Goal: Feedback & Contribution: Submit feedback/report problem

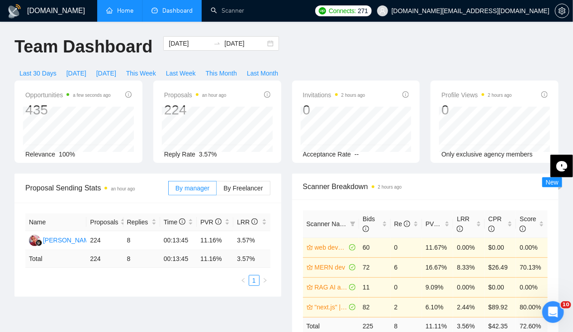
click at [106, 14] on link "Home" at bounding box center [119, 11] width 27 height 8
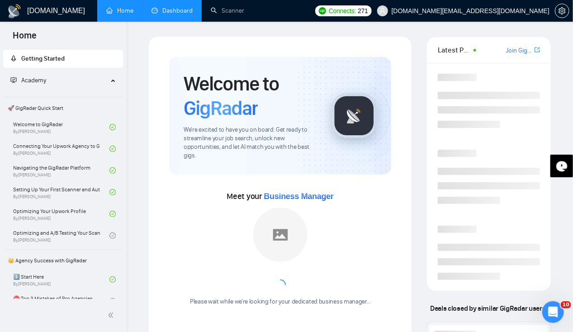
click at [173, 14] on link "Dashboard" at bounding box center [171, 11] width 41 height 8
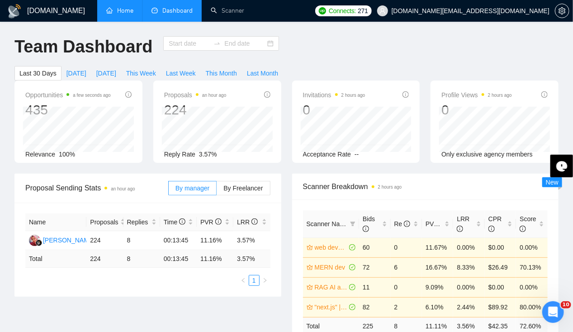
type input "[DATE]"
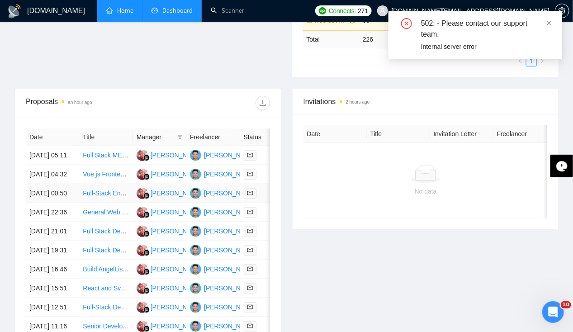
scroll to position [286, 0]
click at [43, 147] on td "[DATE] 05:11" at bounding box center [52, 155] width 53 height 19
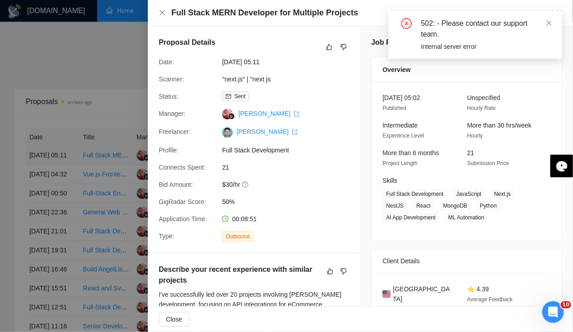
click at [43, 147] on div at bounding box center [286, 166] width 573 height 332
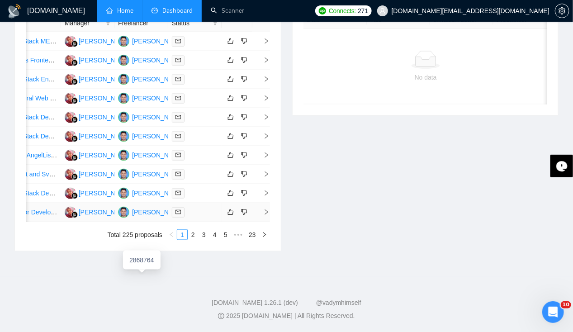
scroll to position [0, 0]
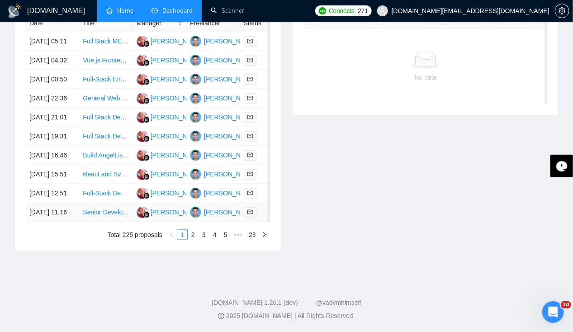
click at [42, 203] on td "[DATE] 11:16" at bounding box center [52, 212] width 53 height 19
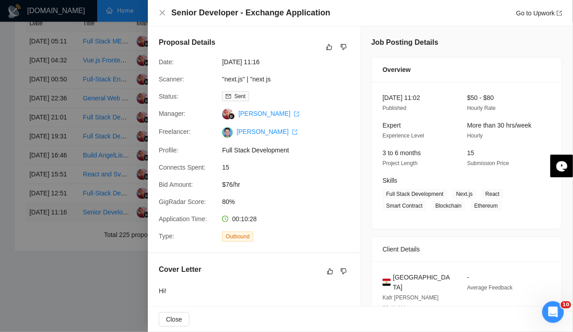
click at [42, 201] on div at bounding box center [286, 166] width 573 height 332
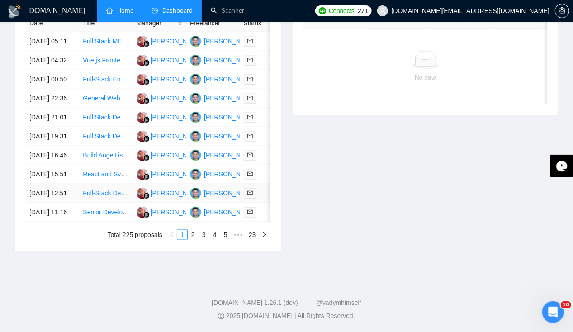
click at [47, 184] on td "[DATE] 12:51" at bounding box center [52, 193] width 53 height 19
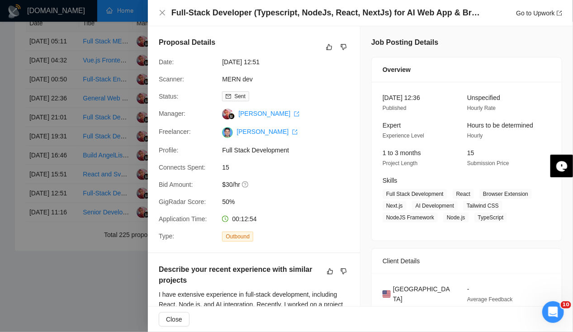
click at [53, 135] on div at bounding box center [286, 166] width 573 height 332
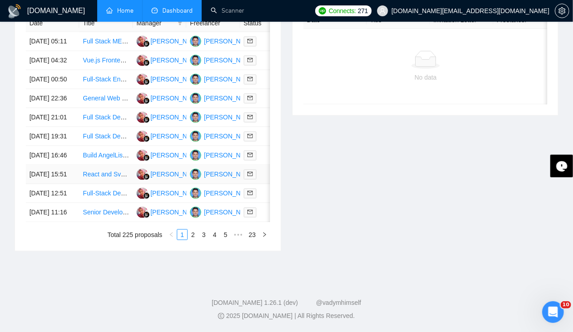
click at [51, 165] on td "[DATE] 15:51" at bounding box center [52, 174] width 53 height 19
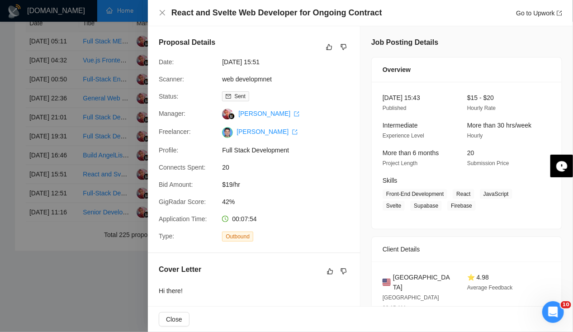
click at [46, 179] on div at bounding box center [286, 166] width 573 height 332
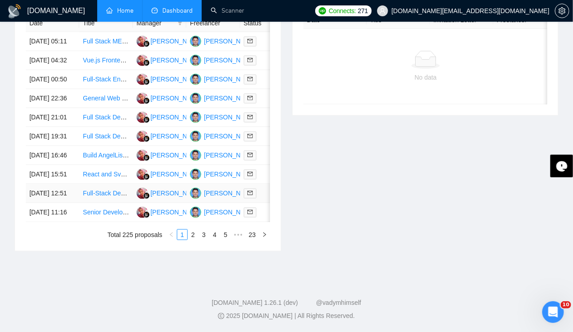
click at [38, 184] on td "[DATE] 12:51" at bounding box center [52, 193] width 53 height 19
click at [52, 165] on td "[DATE] 15:51" at bounding box center [52, 174] width 53 height 19
click at [41, 146] on td "[DATE] 16:46" at bounding box center [52, 155] width 53 height 19
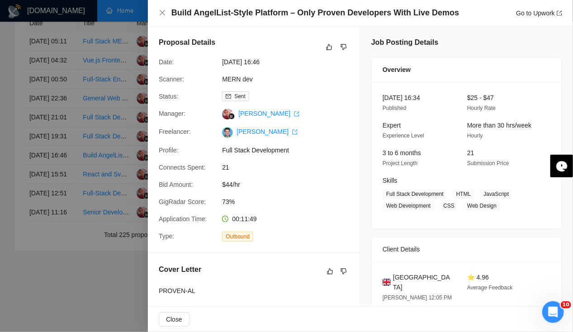
scroll to position [0, 0]
click at [161, 17] on div "Build AngelList-Style Platform – Only Proven Developers With Live Demos Go to U…" at bounding box center [360, 12] width 403 height 11
click at [160, 10] on icon "close" at bounding box center [162, 12] width 7 height 7
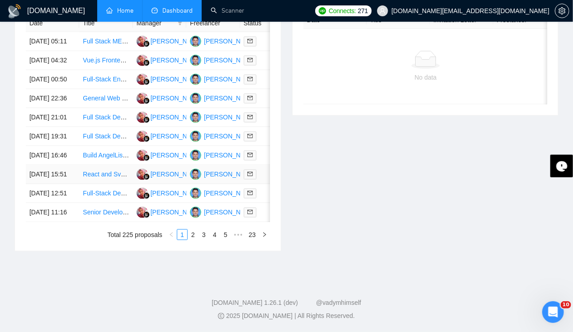
scroll to position [427, 0]
click at [45, 139] on td "[DATE] 19:31" at bounding box center [52, 136] width 53 height 19
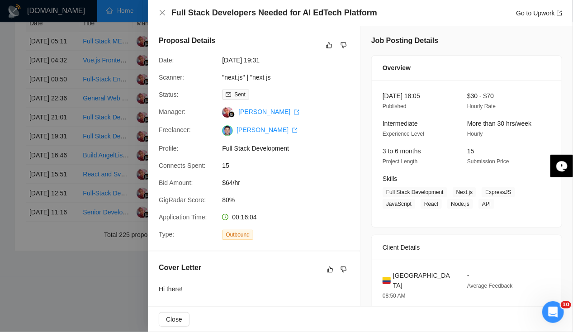
scroll to position [0, 0]
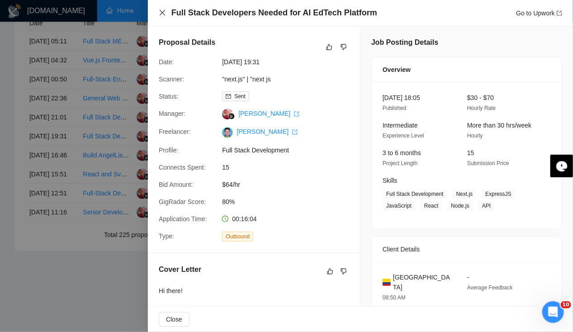
click at [160, 12] on icon "close" at bounding box center [162, 12] width 7 height 7
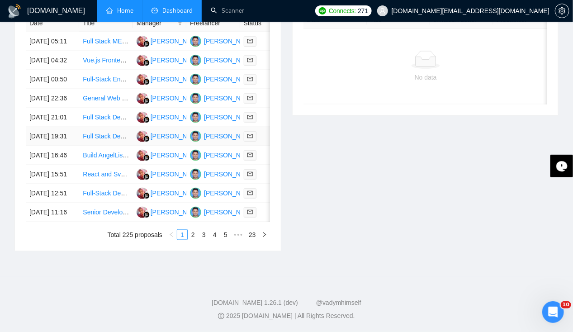
click at [58, 146] on td "[DATE] 19:31" at bounding box center [52, 136] width 53 height 19
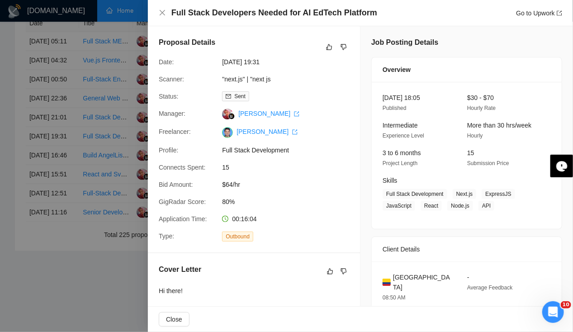
click at [48, 121] on div at bounding box center [286, 166] width 573 height 332
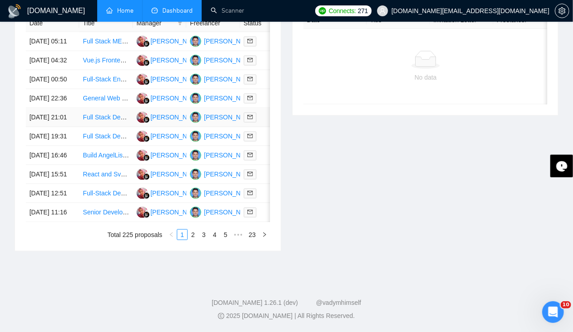
click at [48, 122] on td "[DATE] 21:01" at bounding box center [52, 117] width 53 height 19
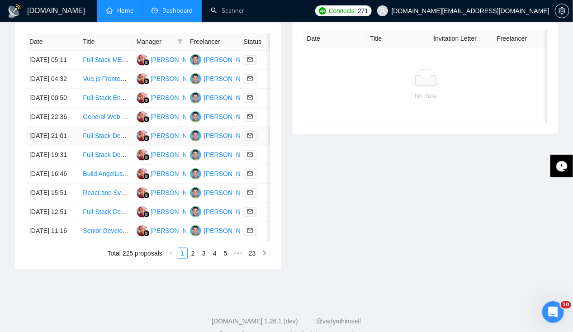
scroll to position [380, 0]
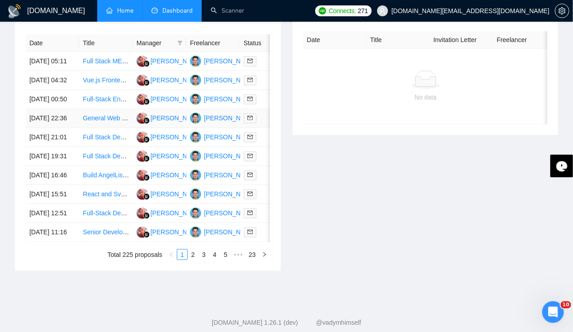
click at [51, 128] on td "[DATE] 22:36" at bounding box center [52, 118] width 53 height 19
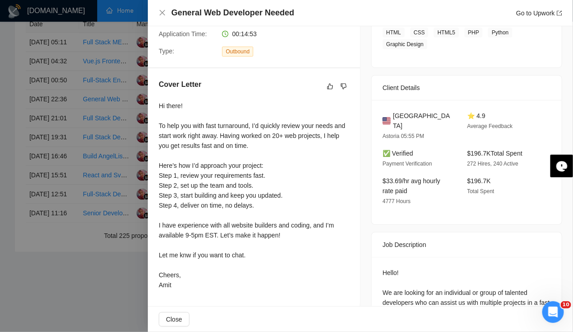
scroll to position [179, 0]
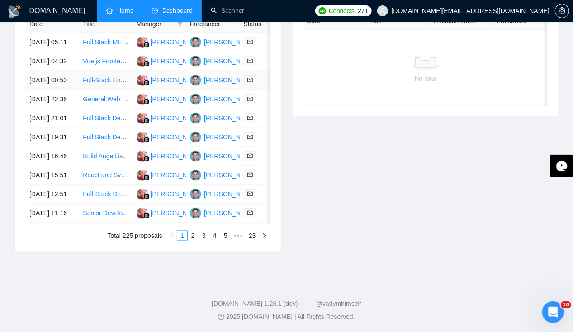
click at [40, 85] on td "[DATE] 00:50" at bounding box center [52, 80] width 53 height 19
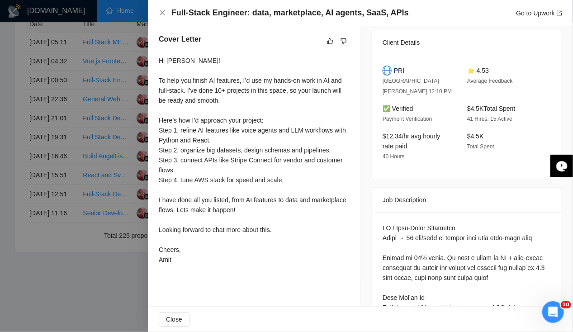
scroll to position [230, 0]
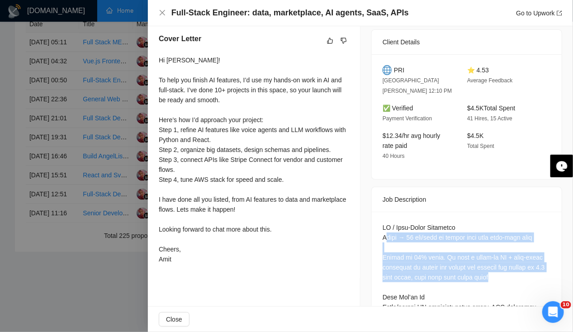
drag, startPoint x: 380, startPoint y: 225, endPoint x: 515, endPoint y: 260, distance: 138.9
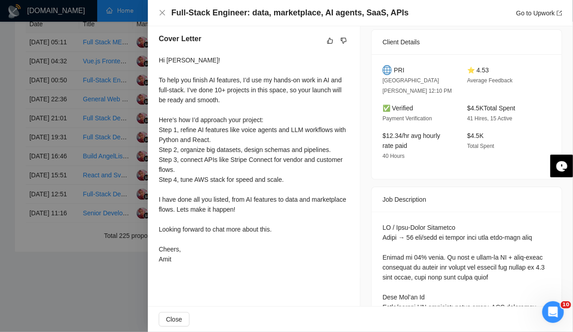
drag, startPoint x: 515, startPoint y: 260, endPoint x: 472, endPoint y: 273, distance: 44.5
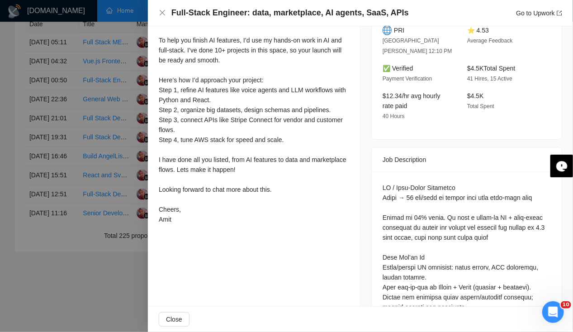
scroll to position [271, 0]
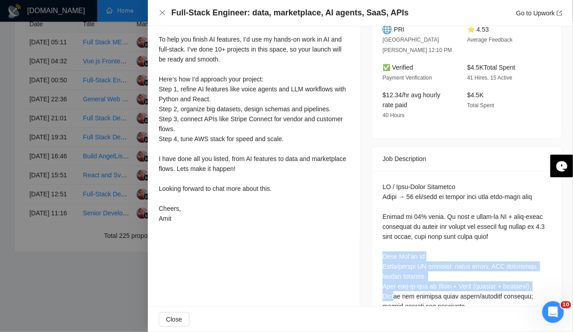
drag, startPoint x: 380, startPoint y: 238, endPoint x: 392, endPoint y: 287, distance: 50.2
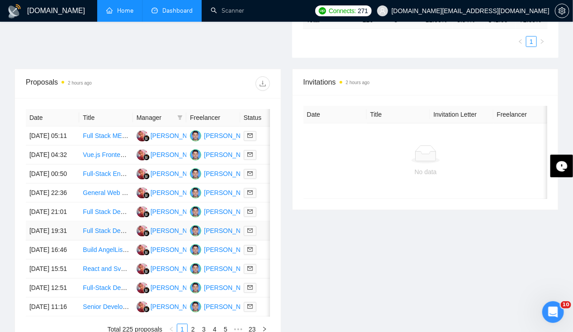
scroll to position [305, 0]
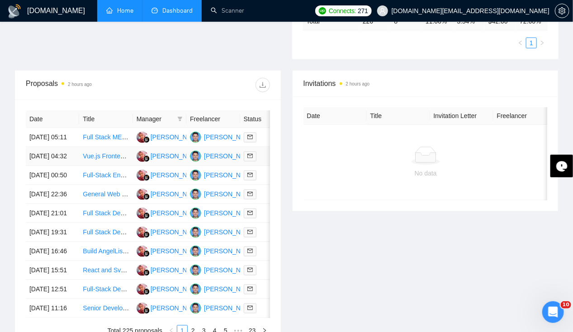
click at [52, 159] on td "[DATE] 04:32" at bounding box center [52, 156] width 53 height 19
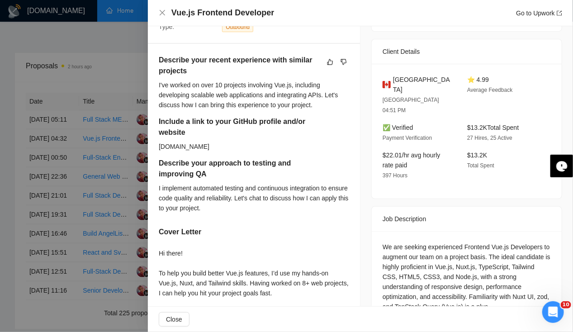
scroll to position [0, 0]
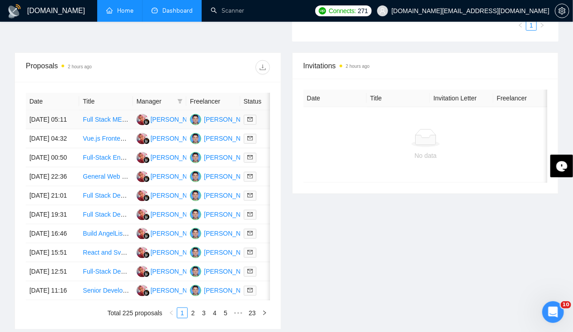
click at [48, 110] on td "[DATE] 05:11" at bounding box center [52, 119] width 53 height 19
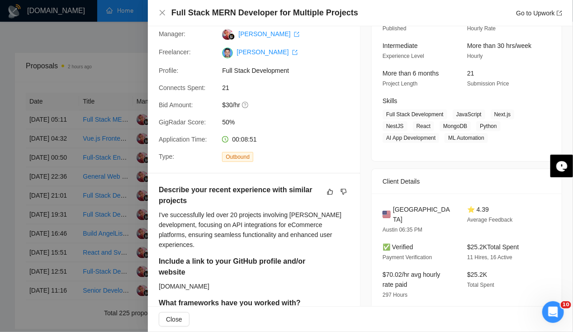
scroll to position [208, 0]
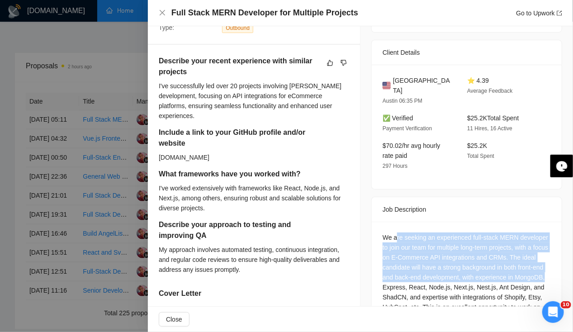
drag, startPoint x: 393, startPoint y: 222, endPoint x: 409, endPoint y: 274, distance: 54.2
click at [409, 274] on div "We are seeking an experienced full-stack MERN developer to join our team for mu…" at bounding box center [466, 336] width 168 height 209
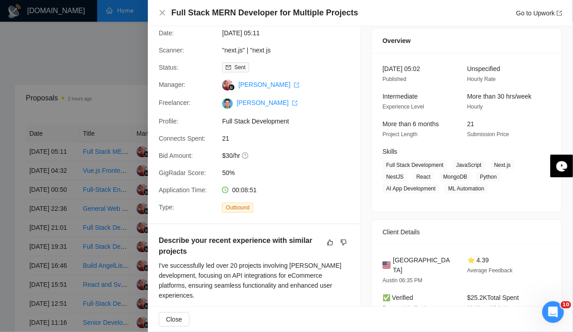
scroll to position [0, 0]
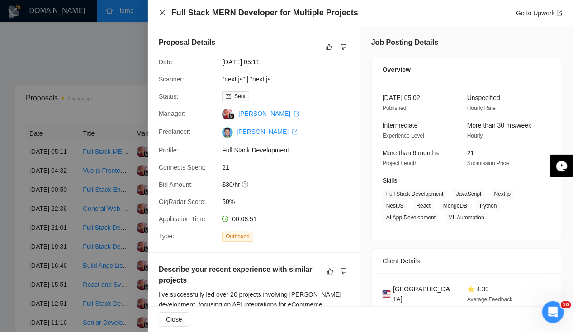
click at [160, 11] on icon "close" at bounding box center [162, 12] width 5 height 5
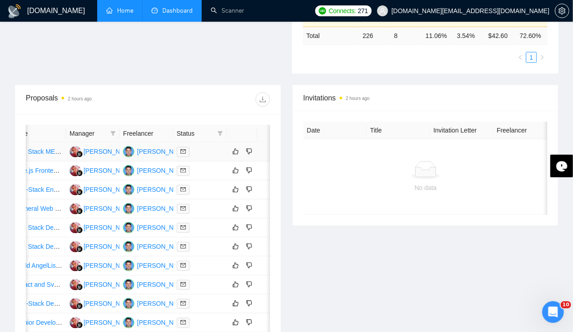
scroll to position [0, 66]
click at [249, 148] on icon "dislike" at bounding box center [249, 151] width 6 height 7
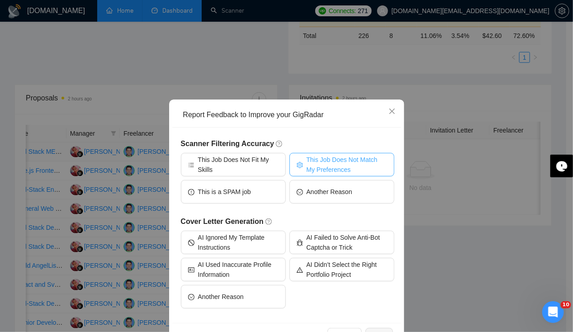
click at [324, 166] on span "This Job Does Not Match My Preferences" at bounding box center [346, 165] width 80 height 20
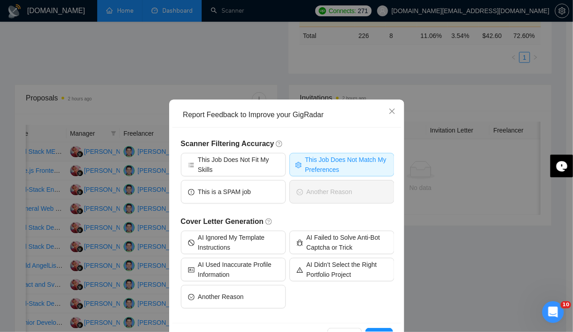
scroll to position [28, 0]
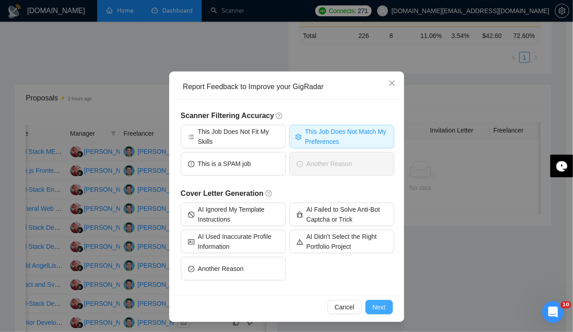
click at [380, 304] on span "Next" at bounding box center [378, 307] width 13 height 10
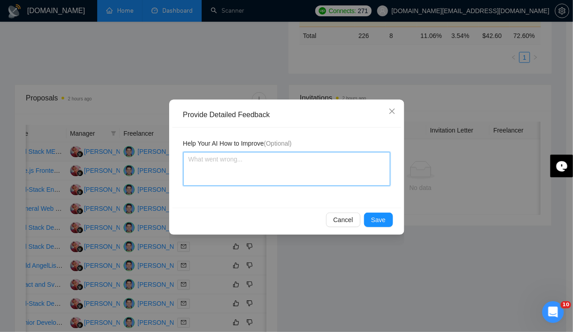
click at [235, 169] on textarea at bounding box center [286, 169] width 207 height 34
paste textarea "Talent Type: Independent Job Success Score: At least 90%"
type textarea "Talent Type: Independent Job Success Score: At least 90%"
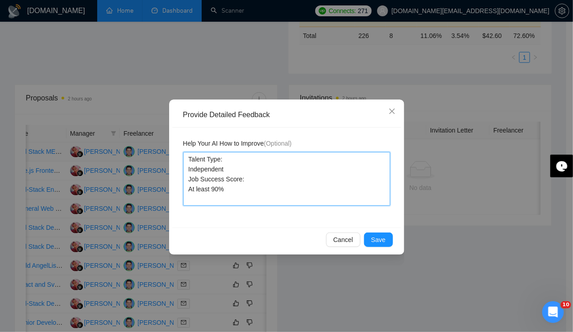
click at [187, 171] on textarea "Talent Type: Independent Job Success Score: At least 90%" at bounding box center [286, 179] width 207 height 54
type textarea "Talent Type:Independent Job Success Score: At least 90%"
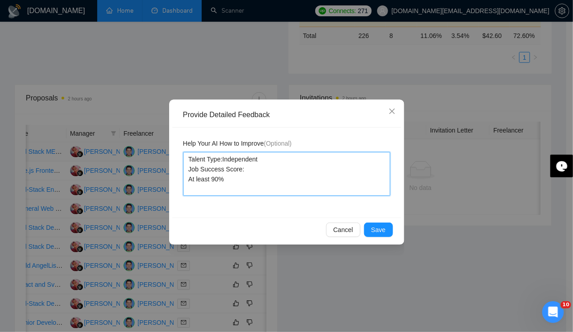
type textarea "Talent Type: Independent Job Success Score: At least 90%"
type textarea "Talent Type: Independent Job Success Score:At least 90%"
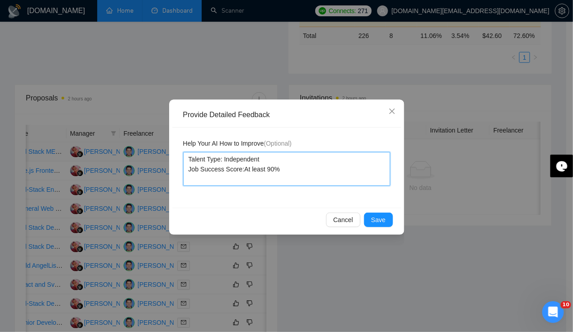
type textarea "Talent Type: Independent Job Success Score: At least 90%"
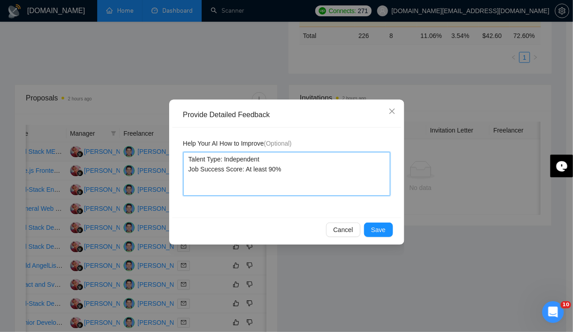
type textarea "ITalent Type: Independent Job Success Score: At least 90%"
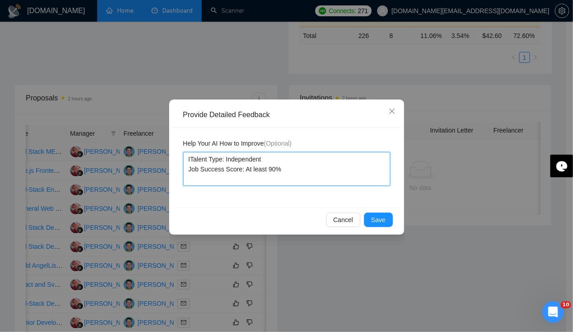
type textarea "InTalent Type: Independent Job Success Score: At least 90%"
type textarea "In Talent Type: Independent Job Success Score: At least 90%"
type textarea "In tTalent Type: Independent Job Success Score: At least 90%"
type textarea "In thTalent Type: Independent Job Success Score: At least 90%"
type textarea "In thiTalent Type: Independent Job Success Score: At least 90%"
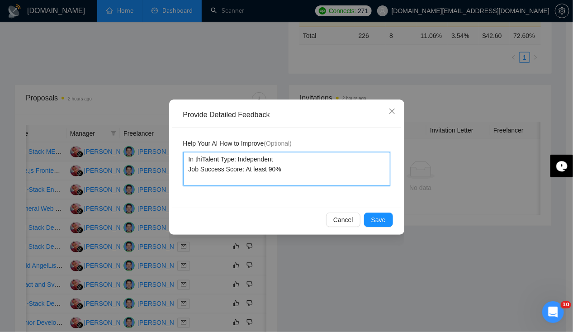
type textarea "In thisTalent Type: Independent Job Success Score: At least 90%"
type textarea "In this Talent Type: Independent Job Success Score: At least 90%"
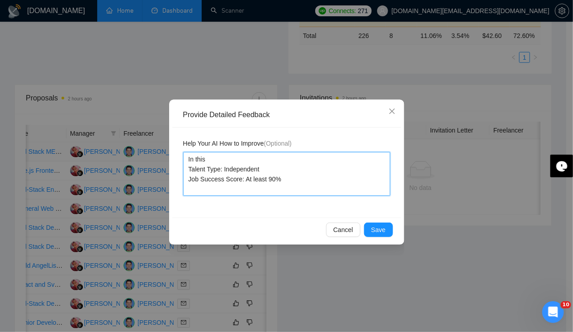
type textarea "In this Talent Type: Independent Job Success Score: At least 90%"
type textarea "In this j Talent Type: Independent Job Success Score: At least 90%"
type textarea "In this jo Talent Type: Independent Job Success Score: At least 90%"
type textarea "In this job Talent Type: Independent Job Success Score: At least 90%"
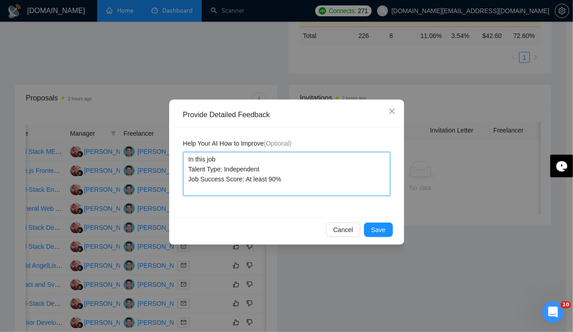
type textarea "In this job p Talent Type: Independent Job Success Score: At least 90%"
type textarea "In this job po Talent Type: Independent Job Success Score: At least 90%"
type textarea "In this job pos Talent Type: Independent Job Success Score: At least 90%"
type textarea "In this job post Talent Type: Independent Job Success Score: At least 90%"
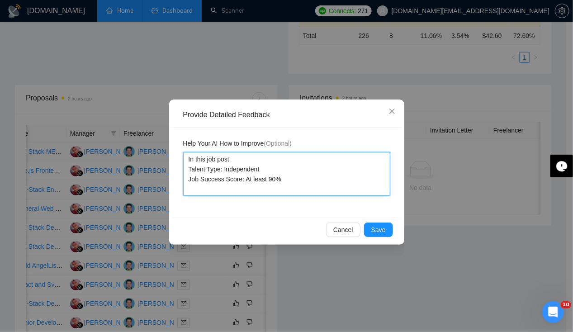
type textarea "In this job post f Talent Type: Independent Job Success Score: At least 90%"
type textarea "In this job post fo Talent Type: Independent Job Success Score: At least 90%"
type textarea "In this job post fol Talent Type: Independent Job Success Score: At least 90%"
type textarea "In this job post foll Talent Type: Independent Job Success Score: At least 90%"
type textarea "In this job post follo Talent Type: Independent Job Success Score: At least 90%"
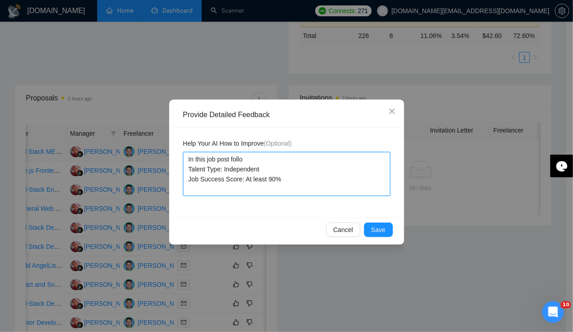
type textarea "In this job post follow Talent Type: Independent Job Success Score: At least 90%"
type textarea "In this job post followi Talent Type: Independent Job Success Score: At least 9…"
type textarea "In this job post followin Talent Type: Independent Job Success Score: At least …"
type textarea "In this job post following Talent Type: Independent Job Success Score: At least…"
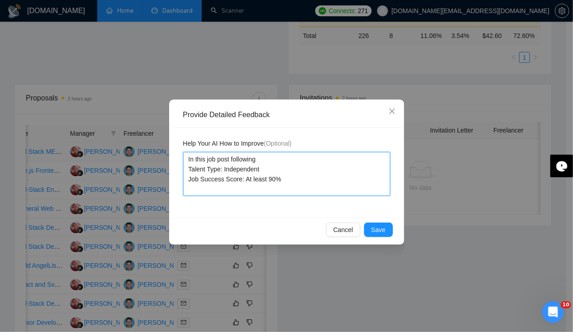
type textarea "In this job post following w Talent Type: Independent Job Success Score: At lea…"
type textarea "In this job post following wa Talent Type: Independent Job Success Score: At le…"
type textarea "In this job post following was Talent Type: Independent Job Success Score: At l…"
type textarea "In this job post following was t Talent Type: Independent Job Success Score: At…"
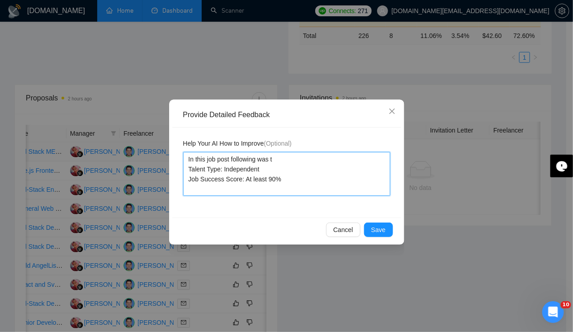
type textarea "In this job post following was th Talent Type: Independent Job Success Score: A…"
type textarea "In this job post following was the Talent Type: Independent Job Success Score: …"
type textarea "In this job post following was the c Talent Type: Independent Job Success Score…"
type textarea "In this job post following was the cr Talent Type: Independent Job Success Scor…"
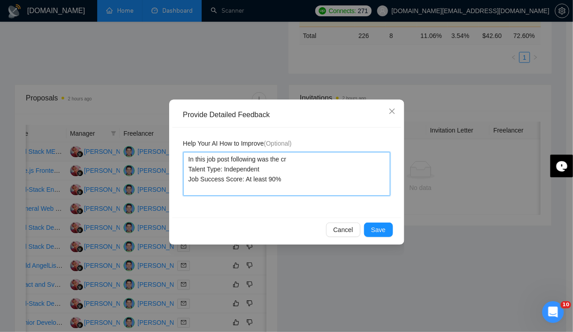
type textarea "In this job post following was the cri Talent Type: Independent Job Success Sco…"
type textarea "In this job post following was the crit Talent Type: Independent Job Success Sc…"
type textarea "In this job post following was the [PERSON_NAME] Talent Type: Independent Job S…"
type textarea "In this job post following was the criter Talent Type: Independent Job Success …"
type textarea "In this job post following was the criteri Talent Type: Independent Job Success…"
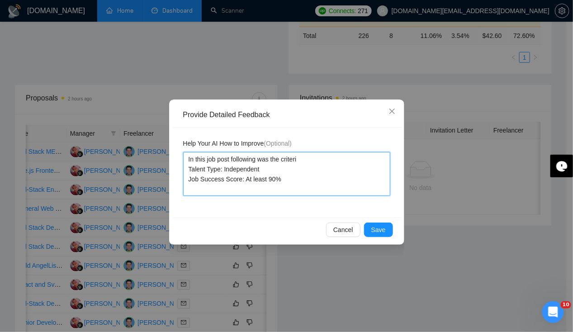
type textarea "In this job post following was the criteria Talent Type: Independent Job Succes…"
type textarea "In this job post following was the criteria a Talent Type: Independent Job Succ…"
type textarea "In this job post following was the criteria an Talent Type: Independent Job Suc…"
type textarea "In this job post following was the criteria and Talent Type: Independent Job Su…"
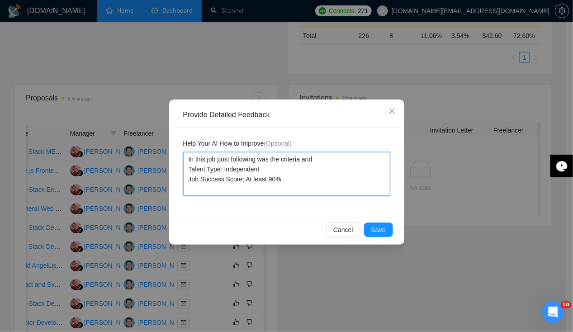
type textarea "In this job post following was the criteria and Talent Type: Independent Job Su…"
type textarea "In this job post following was the criteria and i Talent Type: Independent Job …"
type textarea "In this job post following was the criteria and i d Talent Type: Independent Jo…"
type textarea "In this job post following was the criteria and i do Talent Type: Independent J…"
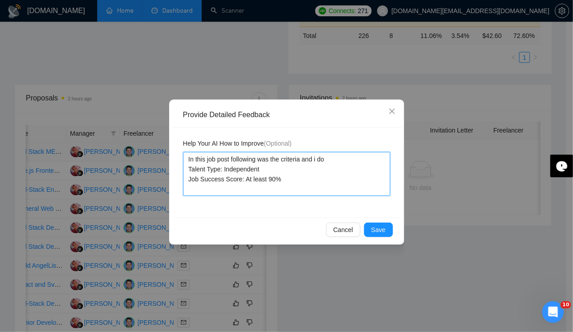
type textarea "In this job post following was the criteria and i don Talent Type: Independent …"
type textarea "In this job post following was the criteria and i don' Talent Type: Independent…"
type textarea "In this job post following was the criteria and i don't Talent Type: Independen…"
type textarea "In this job post following was the criteria and i don't f Talent Type: Independ…"
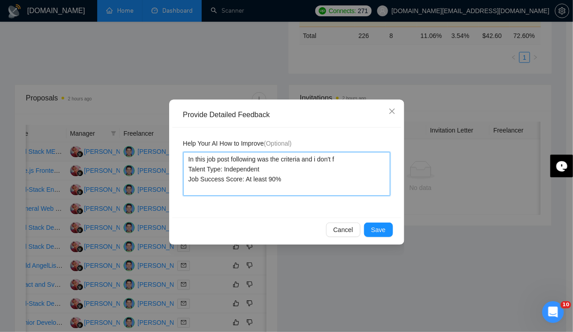
type textarea "In this job post following was the criteria and i don't fu Talent Type: Indepen…"
type textarea "In this job post following was the criteria and i don't ful Talent Type: Indepe…"
type textarea "In this job post following was the criteria and i don't full Talent Type: Indep…"
type textarea "In this job post following was the criteria and i don't fullf Talent Type: Inde…"
type textarea "In this job post following was the criteria and i don't fullfi Talent Type: Ind…"
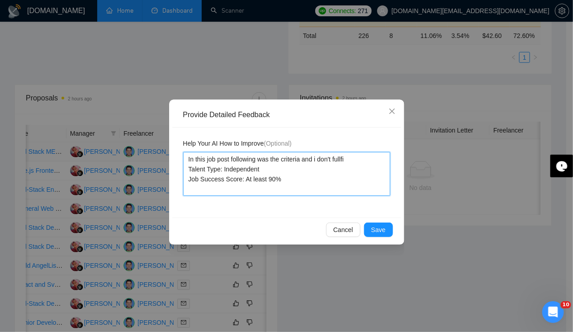
type textarea "In this job post following was the criteria and i don't fullfil Talent Type: In…"
type textarea "In this job post following was the criteria and i don't fullfil i Talent Type: …"
type textarea "In this job post following was the criteria and i don't fullfil it Talent Type:…"
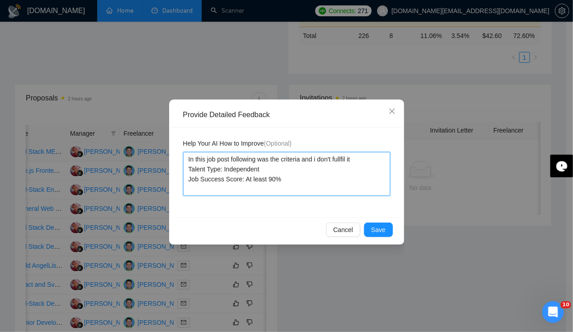
type textarea "In this job post following was the criteria and i don't fullfil it s Talent Typ…"
type textarea "In this job post following was the criteria and i don't fullfil it so Talent Ty…"
type textarea "In this job post following was the criteria and i don't fullfil it so i Talent …"
type textarea "In this job post following was the criteria and i don't fullfil it so it Talent…"
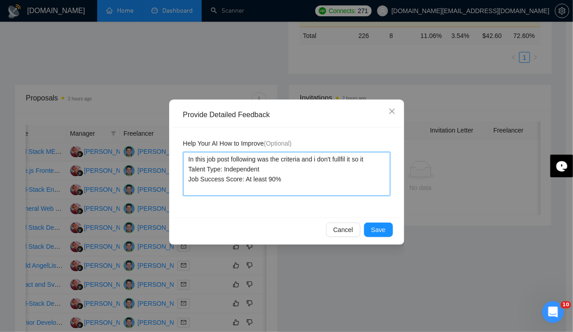
type textarea "In this job post following was the criteria and i don't fullfil it so it Talent…"
type textarea "In this job post following was the criteria and i don't fullfil it so it s Tale…"
type textarea "In this job post following was the criteria and i don't fullfil it so it sh Tal…"
type textarea "In this job post following was the criteria and i don't fullfil it so it sho Ta…"
type textarea "In this job post following was the criteria and i don't fullfil it so it shou T…"
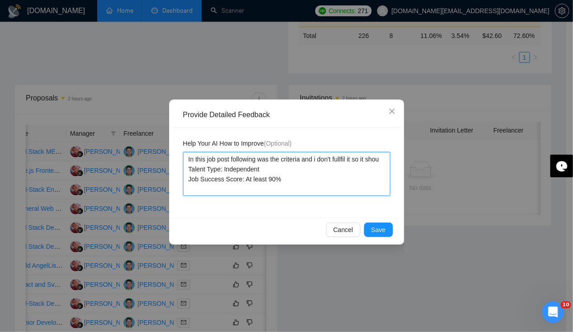
type textarea "In this job post following was the criteria and i don't fullfil it so it shoul …"
type textarea "In this job post following was the criteria and i don't fullfil it so it should…"
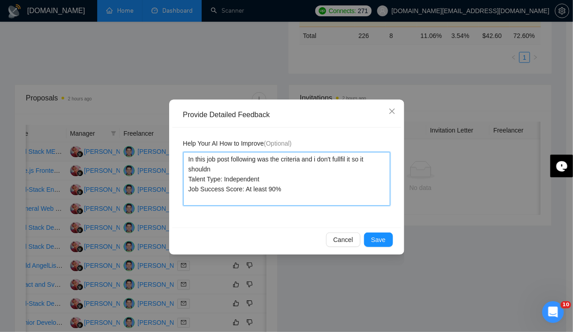
type textarea "In this job post following was the criteria and i don't fullfil it so it should…"
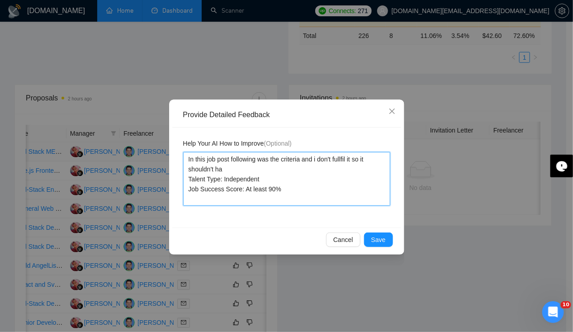
type textarea "In this job post following was the criteria and i don't fullfil it so it should…"
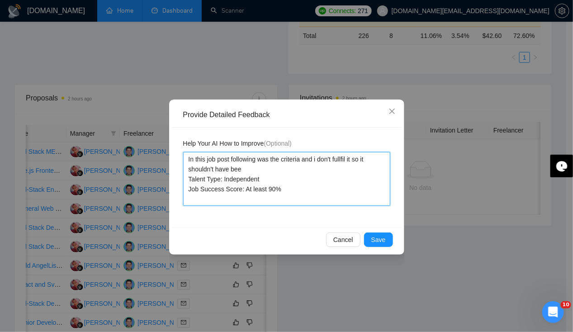
type textarea "In this job post following was the criteria and i don't fullfil it so it should…"
click at [188, 179] on textarea "In this job post following was the criteria and i don't fulfil it so it shouldn…" at bounding box center [286, 179] width 207 height 54
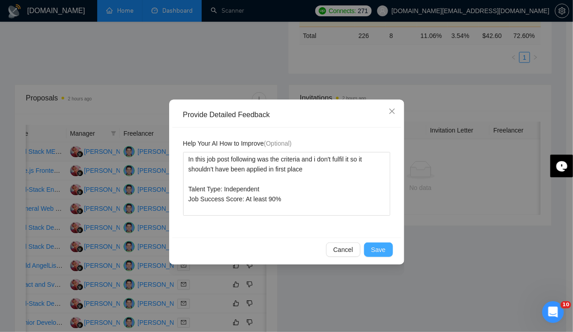
click at [384, 253] on span "Save" at bounding box center [378, 249] width 14 height 10
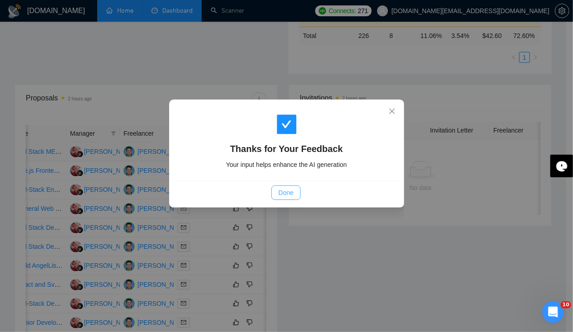
click at [289, 193] on span "Done" at bounding box center [285, 193] width 15 height 10
